Goal: Consume media (video, audio)

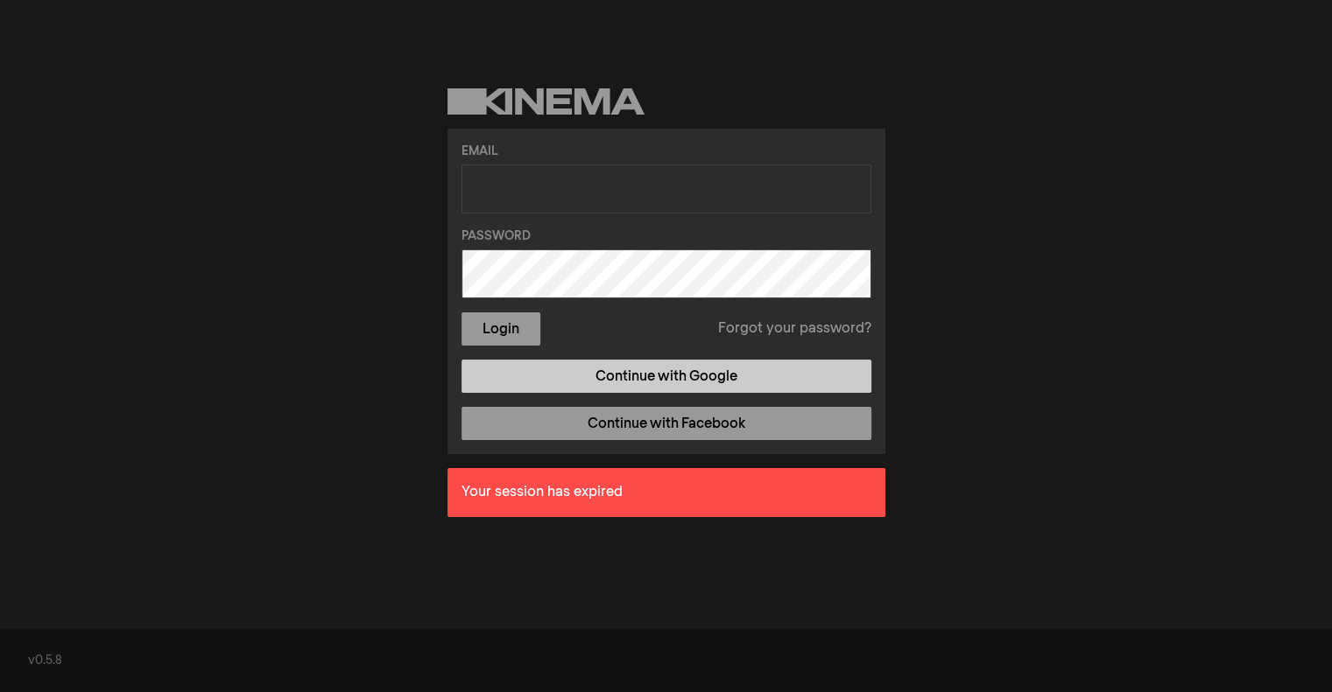
click at [732, 366] on link "Continue with Google" at bounding box center [666, 376] width 410 height 33
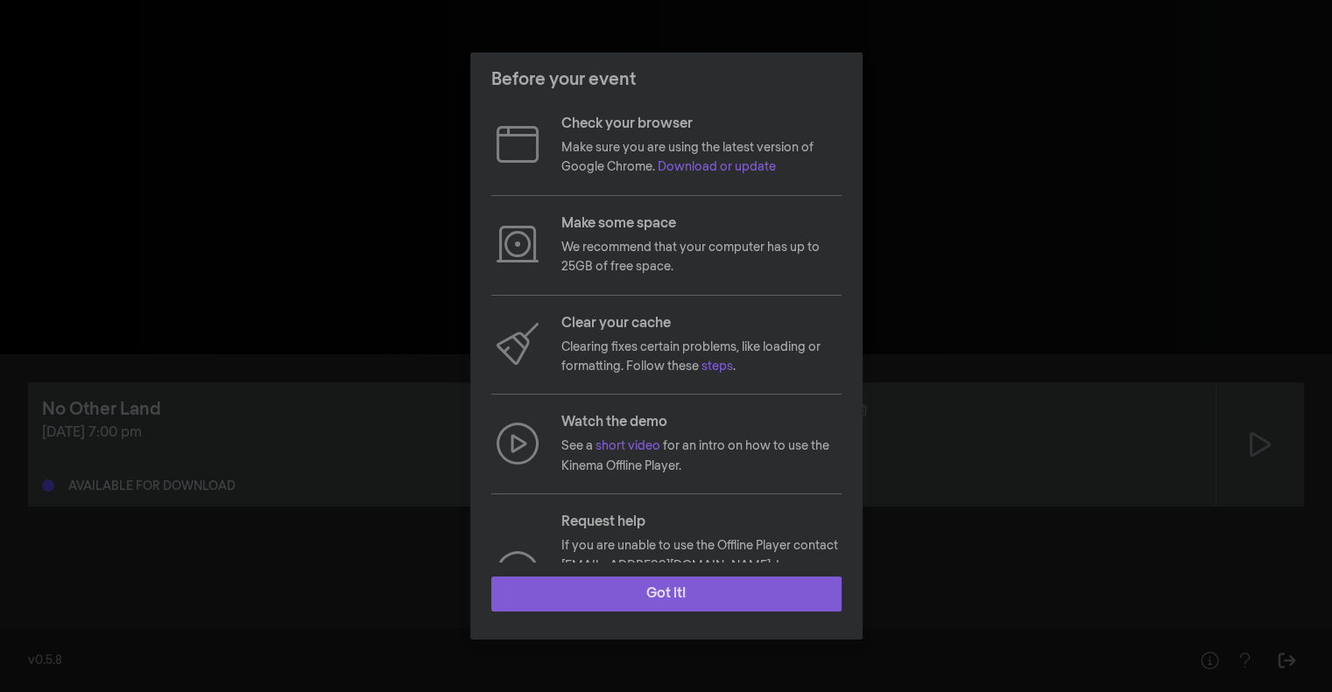
click at [699, 588] on button "Got it!" at bounding box center [666, 594] width 350 height 35
click at [717, 594] on button "Got it!" at bounding box center [666, 594] width 350 height 35
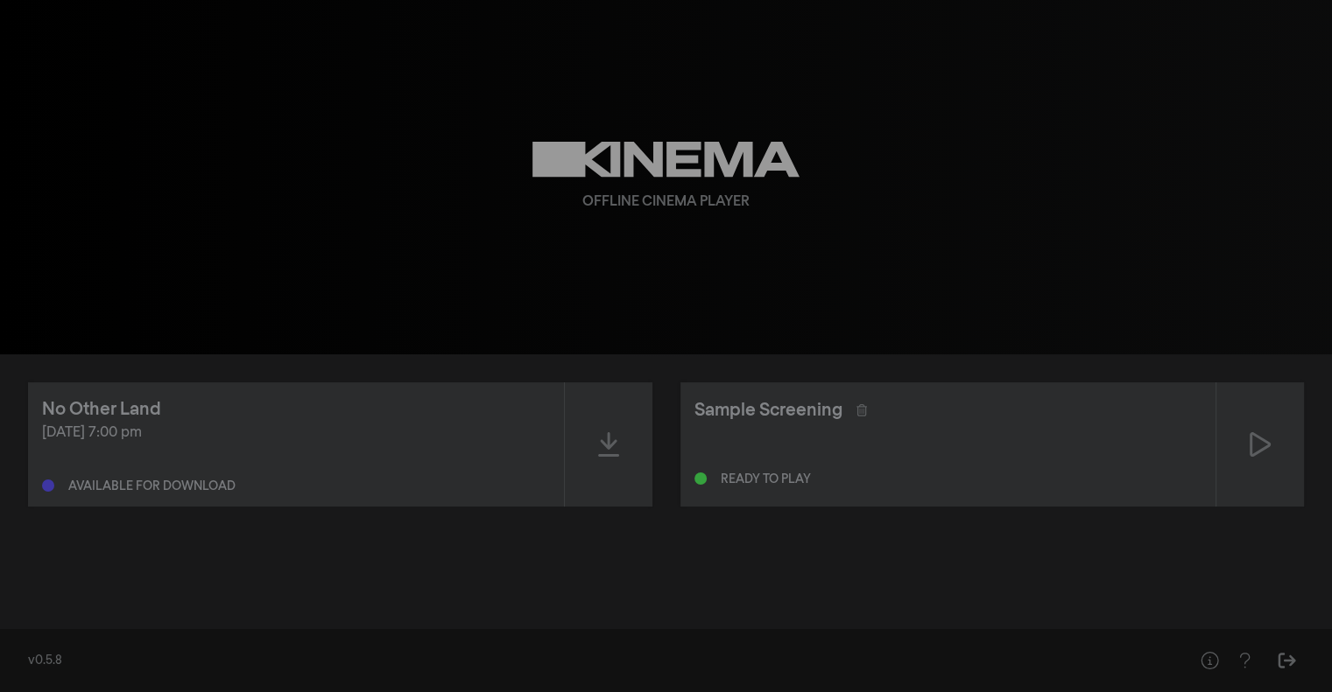
click at [490, 460] on div "[DATE] 7:00 pm Available for download" at bounding box center [296, 458] width 508 height 70
click at [599, 451] on icon at bounding box center [608, 445] width 21 height 28
